Goal: Book appointment/travel/reservation

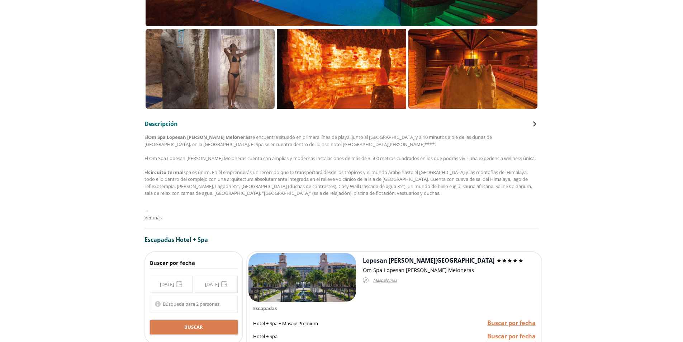
scroll to position [287, 0]
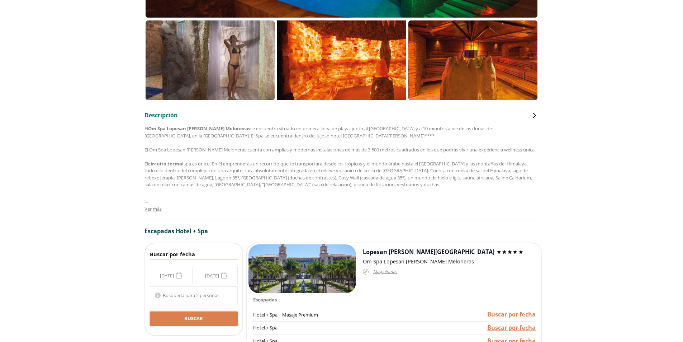
click at [180, 274] on div "**********" at bounding box center [194, 275] width 88 height 17
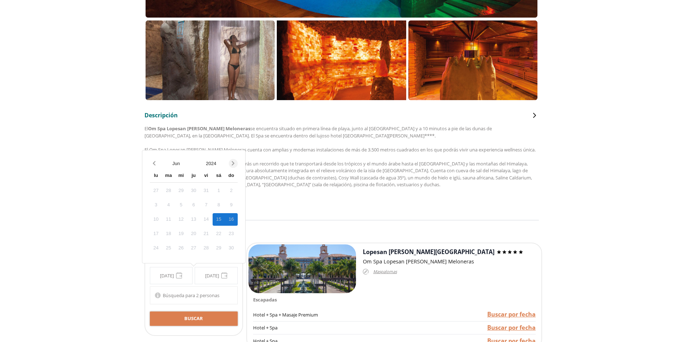
click at [233, 165] on icon "Next month" at bounding box center [233, 163] width 3 height 4
click at [233, 163] on icon "Next month" at bounding box center [233, 163] width 7 height 7
click at [233, 163] on div "do" at bounding box center [231, 161] width 13 height 13
click at [234, 149] on icon "Next month" at bounding box center [233, 149] width 3 height 4
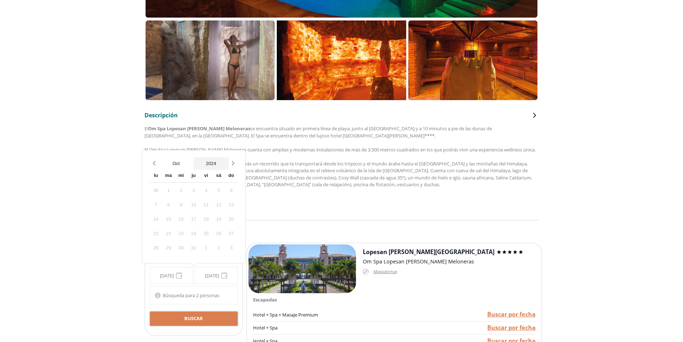
click at [214, 163] on button "2024" at bounding box center [211, 163] width 35 height 13
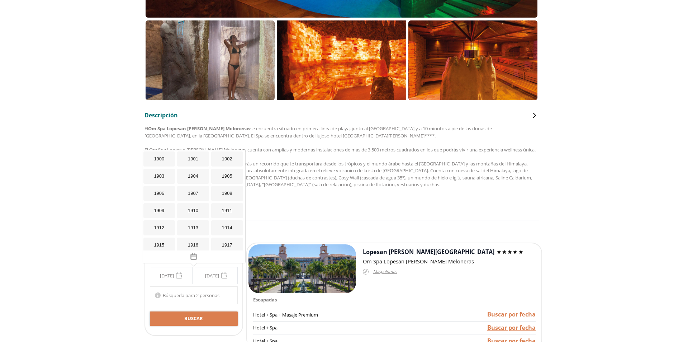
scroll to position [661, 0]
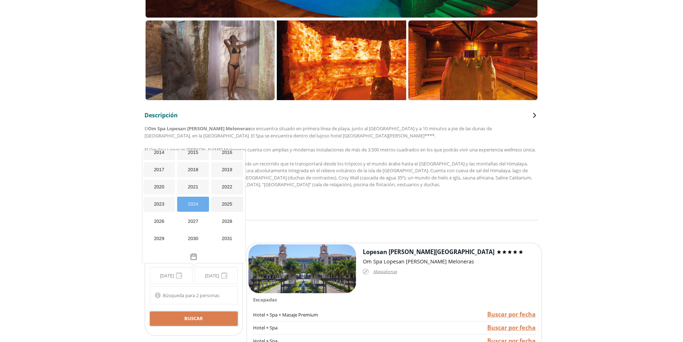
click at [223, 207] on div "2025" at bounding box center [227, 204] width 32 height 15
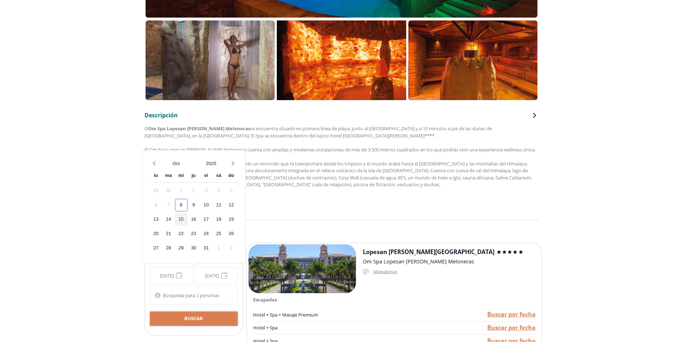
click at [183, 220] on div "15" at bounding box center [181, 219] width 13 height 13
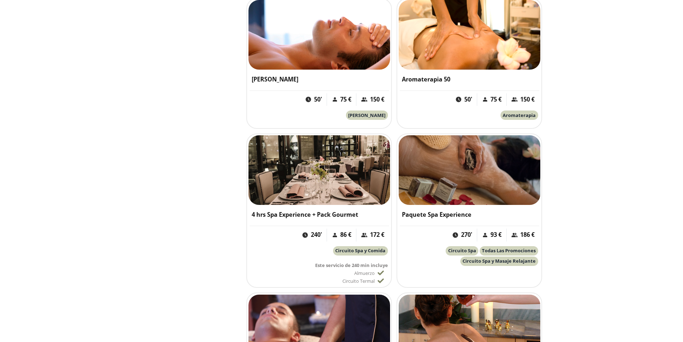
scroll to position [1004, 0]
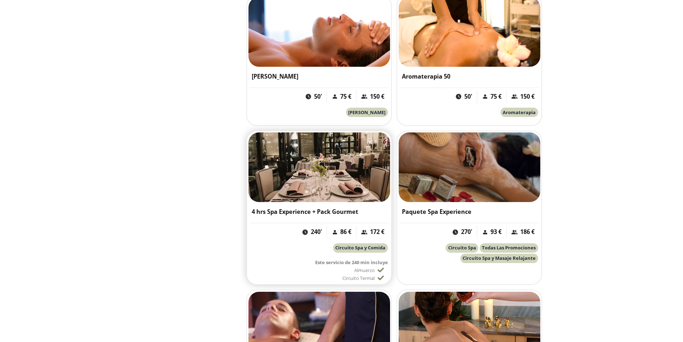
click at [349, 247] on span "Circuito Spa y Comida" at bounding box center [360, 247] width 50 height 6
